Goal: Find specific page/section: Find specific page/section

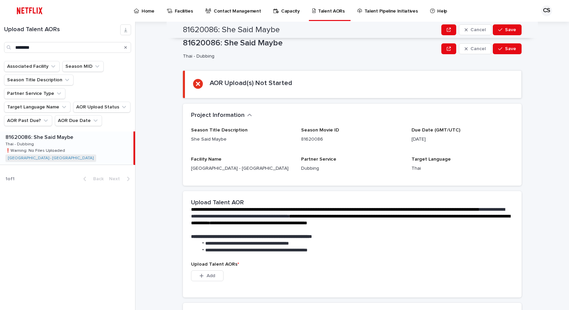
scroll to position [68, 0]
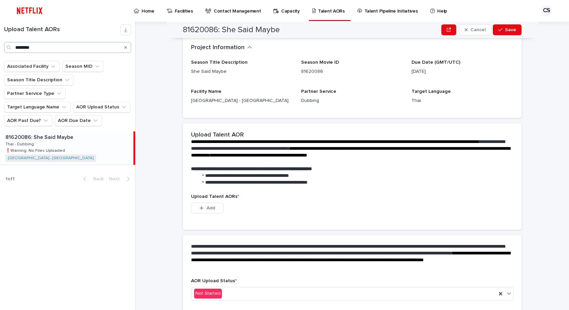
drag, startPoint x: 124, startPoint y: 49, endPoint x: 81, endPoint y: 47, distance: 43.7
click at [124, 49] on icon "Search" at bounding box center [125, 47] width 3 height 4
click at [79, 46] on input "********" at bounding box center [67, 47] width 127 height 11
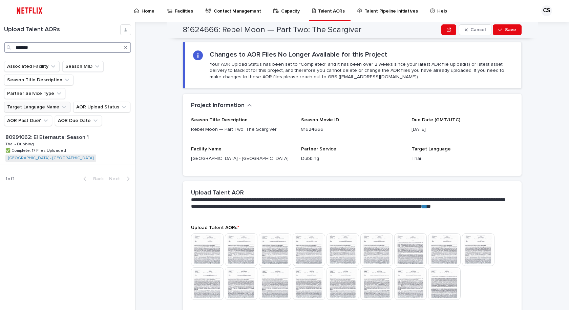
type input "*******"
drag, startPoint x: 14, startPoint y: 89, endPoint x: 85, endPoint y: 114, distance: 76.0
click at [14, 102] on button "Target Language Name" at bounding box center [37, 107] width 66 height 11
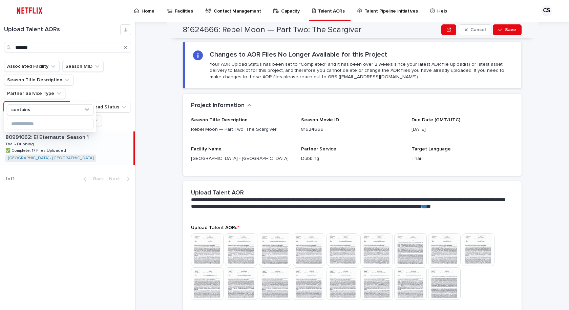
click at [106, 134] on div "80991062: El Eternauta: Season 1 80991062: El Eternauta: Season 1 Thai - Dubbin…" at bounding box center [67, 147] width 134 height 33
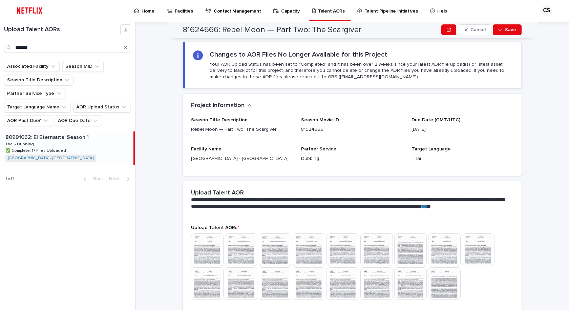
click at [119, 147] on div "80991062: El Eternauta: Season 1 80991062: El Eternauta: Season 1 Thai - Dubbin…" at bounding box center [67, 147] width 134 height 33
click at [118, 147] on div "80991062: El Eternauta: Season 1 80991062: El Eternauta: Season 1 Thai - Dubbin…" at bounding box center [67, 147] width 134 height 33
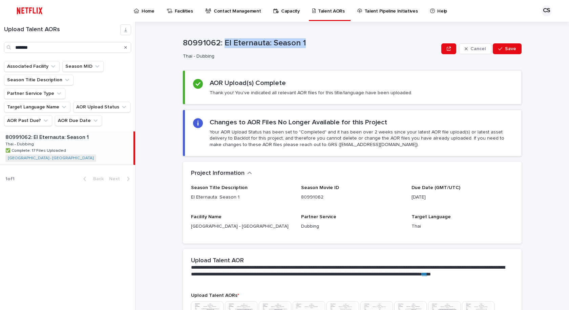
drag, startPoint x: 333, startPoint y: 35, endPoint x: 223, endPoint y: 34, distance: 109.5
click at [223, 34] on div "80991062: El Eternauta: Season 1 Cancel Save 80991062: El Eternauta: Season 1 T…" at bounding box center [352, 235] width 339 height 427
copy p "El Eternauta: Season 1"
drag, startPoint x: 189, startPoint y: 216, endPoint x: 184, endPoint y: 213, distance: 5.9
click at [187, 216] on div "Season Title Description El Eternauta: Season 1 Season Movie ID 80991062 Due Da…" at bounding box center [352, 214] width 339 height 58
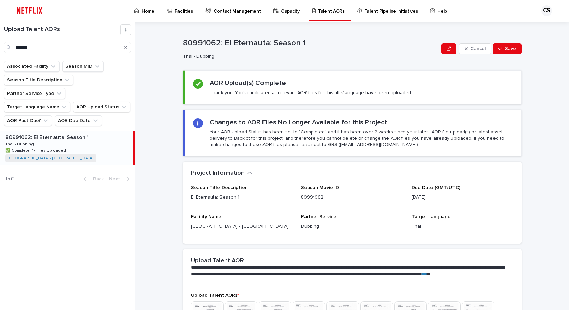
drag, startPoint x: 128, startPoint y: 48, endPoint x: 132, endPoint y: 58, distance: 10.3
click at [128, 48] on div "Search" at bounding box center [125, 47] width 11 height 11
